Goal: Task Accomplishment & Management: Manage account settings

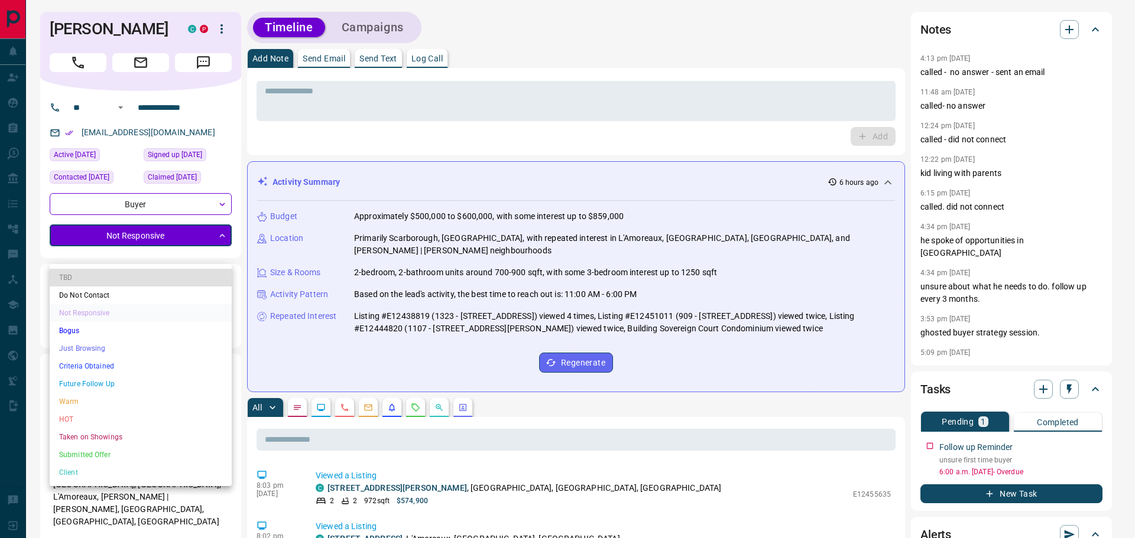
click at [94, 400] on li "Warm" at bounding box center [141, 402] width 182 height 18
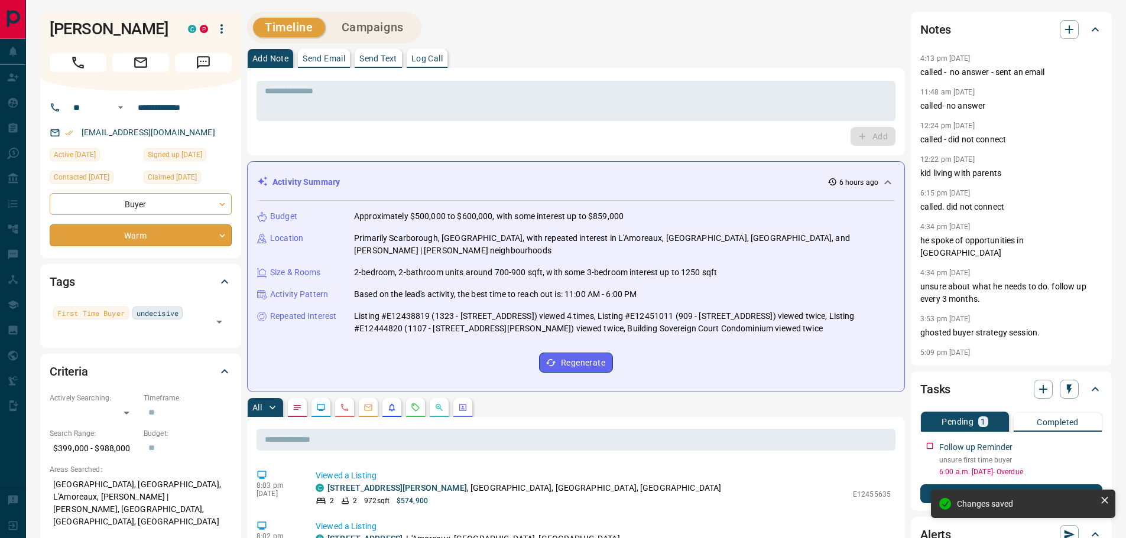
type input "*"
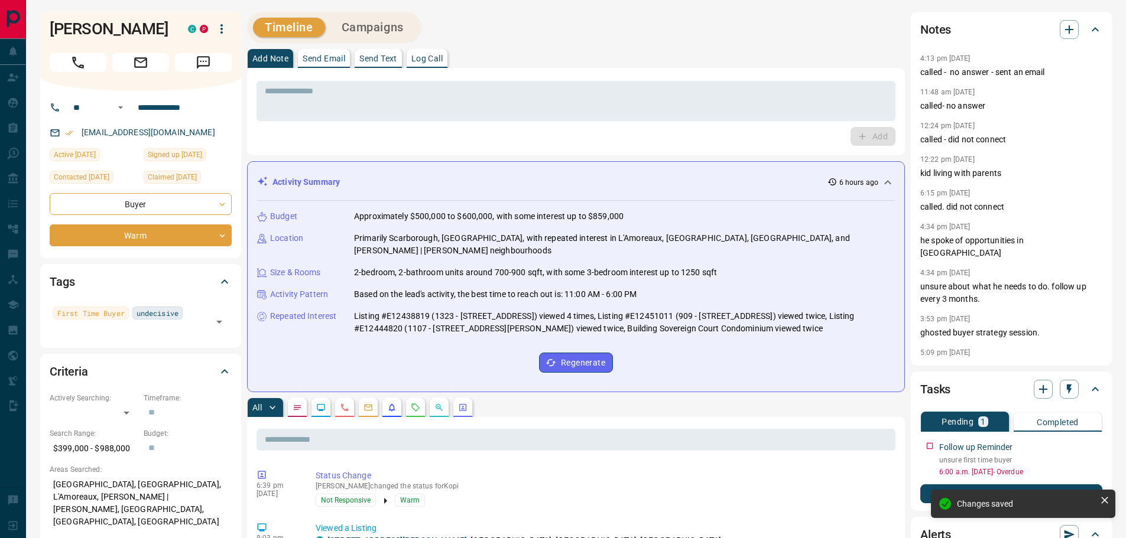
click at [1070, 35] on icon "button" at bounding box center [1069, 29] width 14 height 14
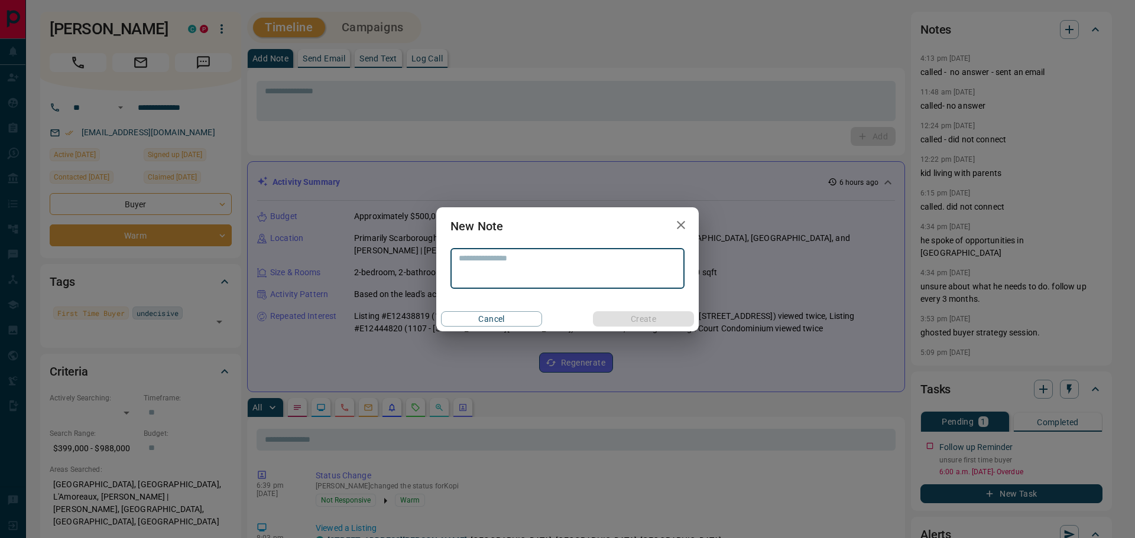
click at [639, 271] on textarea at bounding box center [567, 269] width 217 height 30
type textarea "**********"
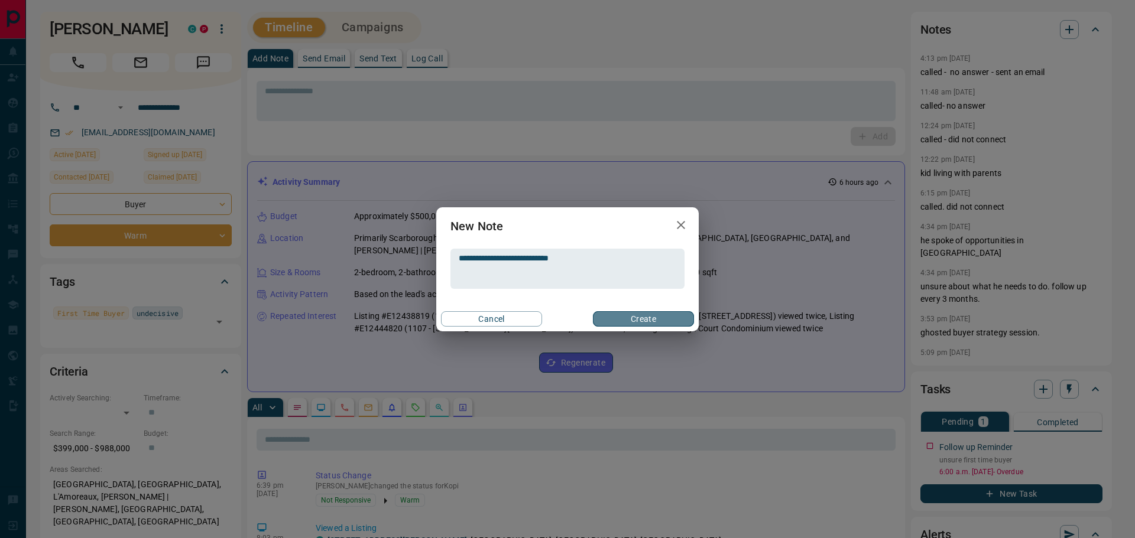
click at [627, 320] on button "Create" at bounding box center [643, 318] width 101 height 15
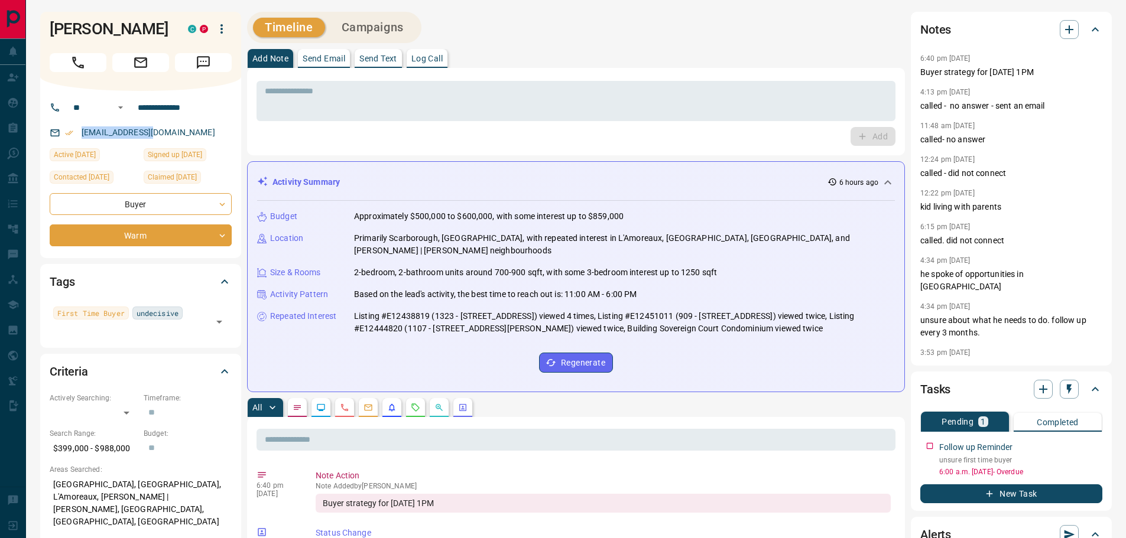
drag, startPoint x: 156, startPoint y: 152, endPoint x: 77, endPoint y: 154, distance: 78.6
click at [77, 142] on div "[EMAIL_ADDRESS][DOMAIN_NAME]" at bounding box center [141, 133] width 182 height 20
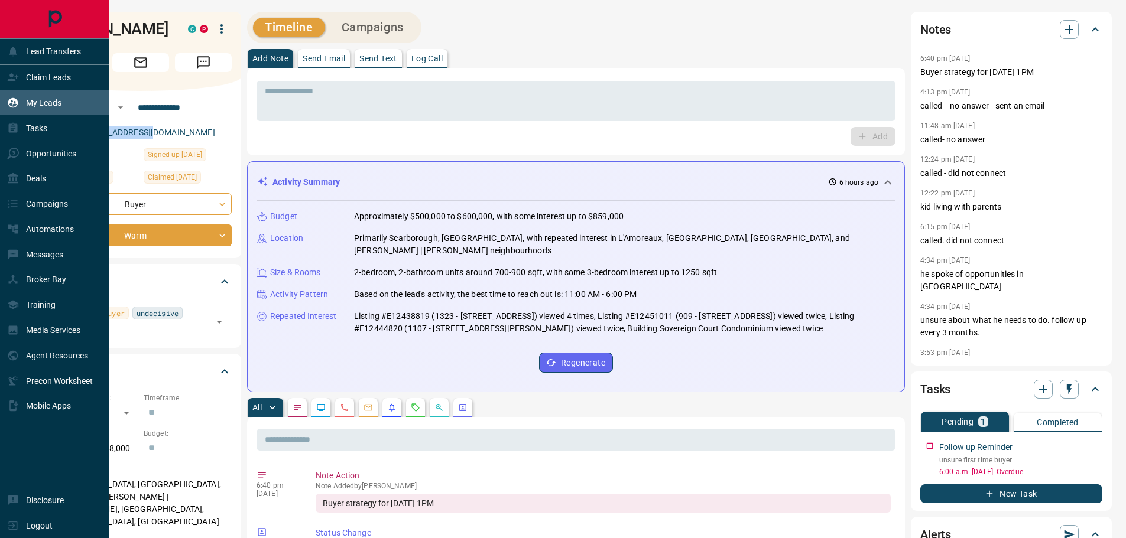
click at [50, 102] on p "My Leads" at bounding box center [43, 102] width 35 height 9
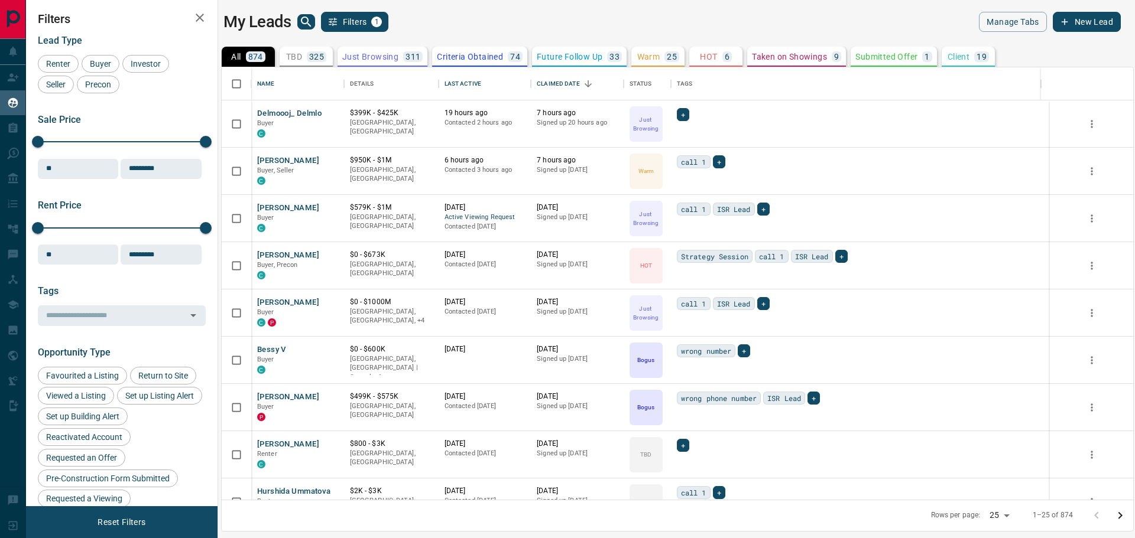
scroll to position [424, 902]
click at [306, 19] on icon "search button" at bounding box center [306, 22] width 14 height 14
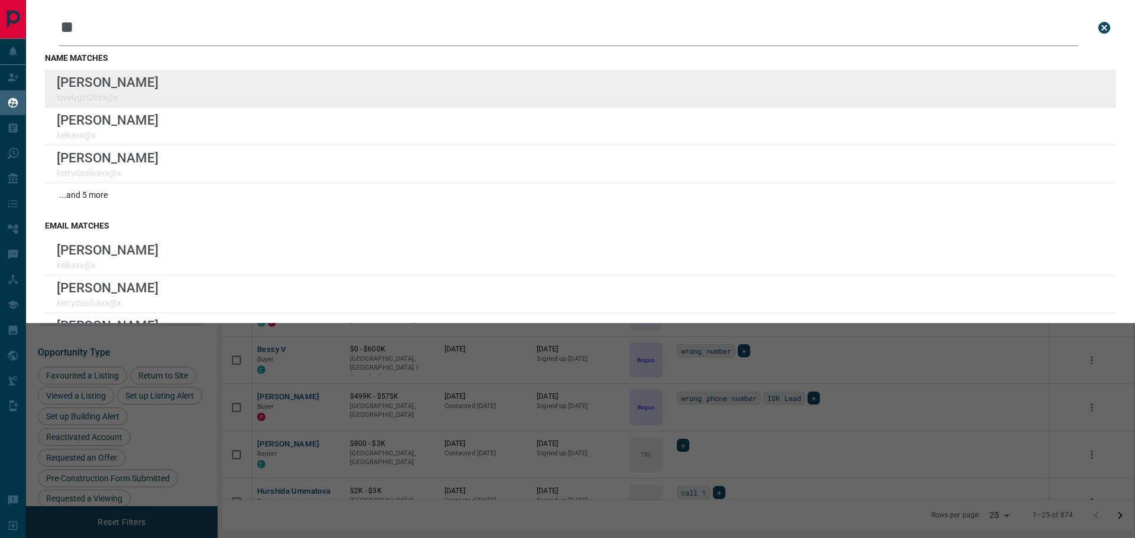
type input "**"
